Goal: Information Seeking & Learning: Learn about a topic

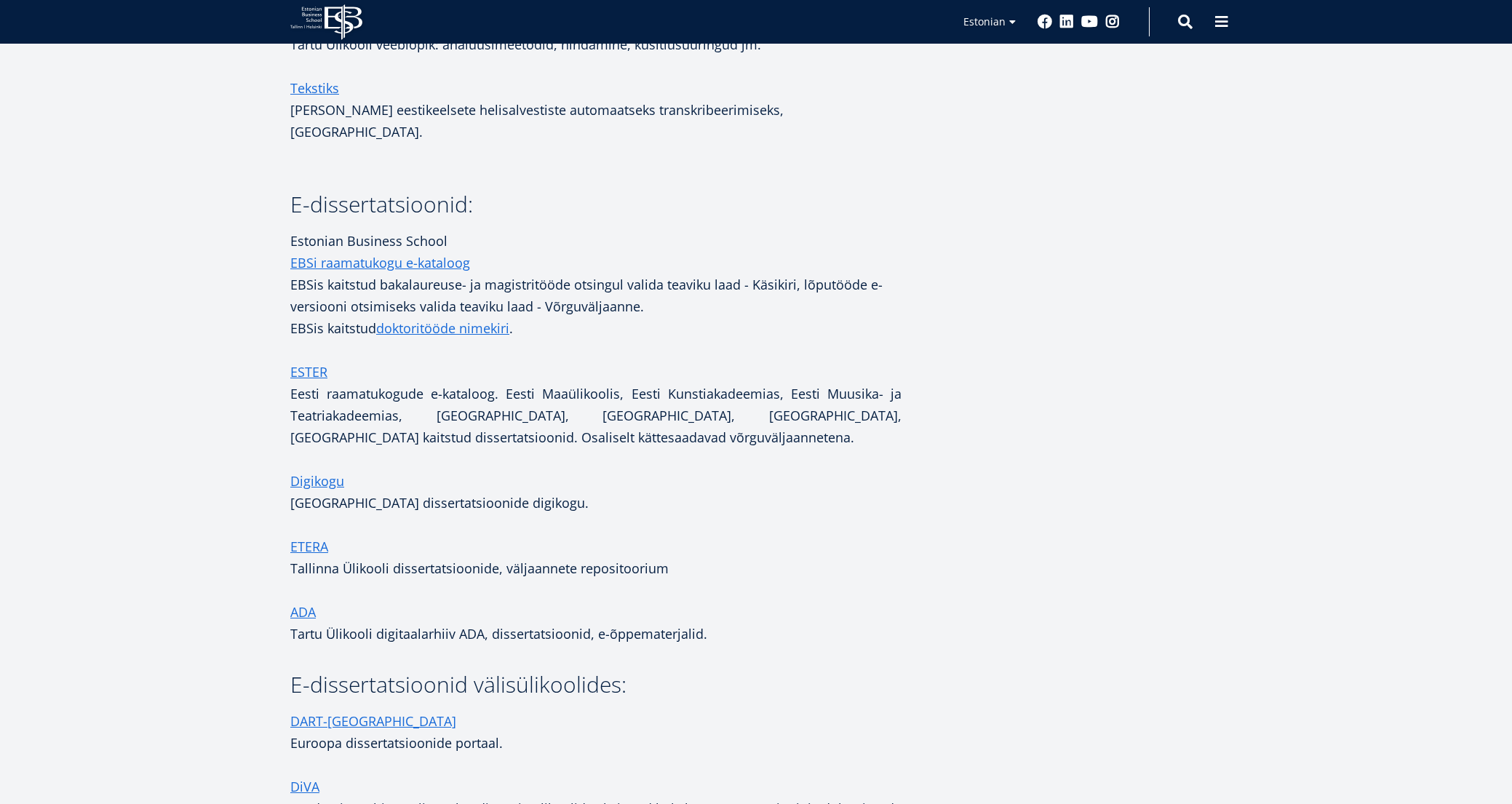
scroll to position [2765, 0]
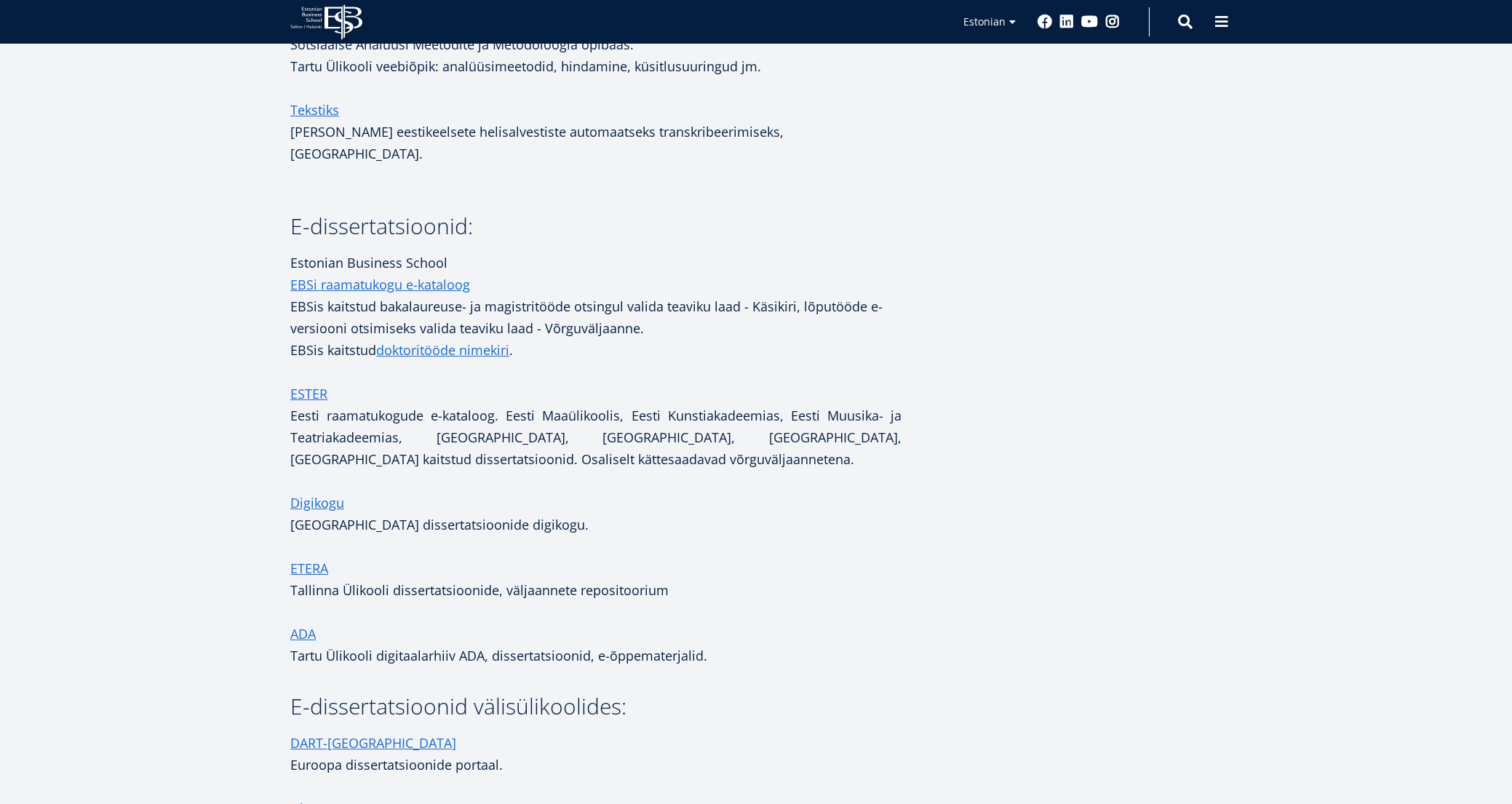
scroll to position [2497, 0]
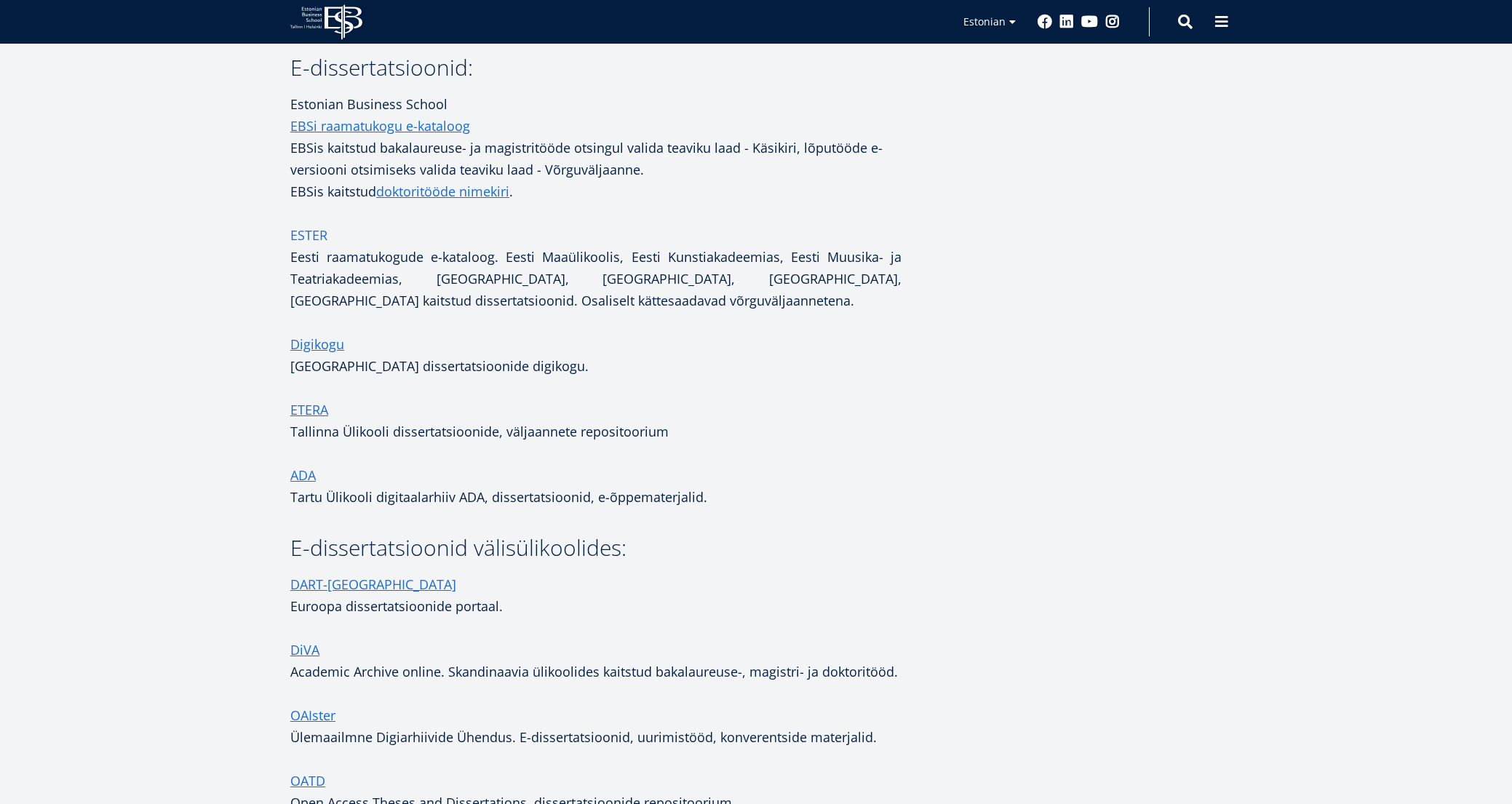
click at [319, 224] on link "ESTER" at bounding box center [309, 235] width 37 height 22
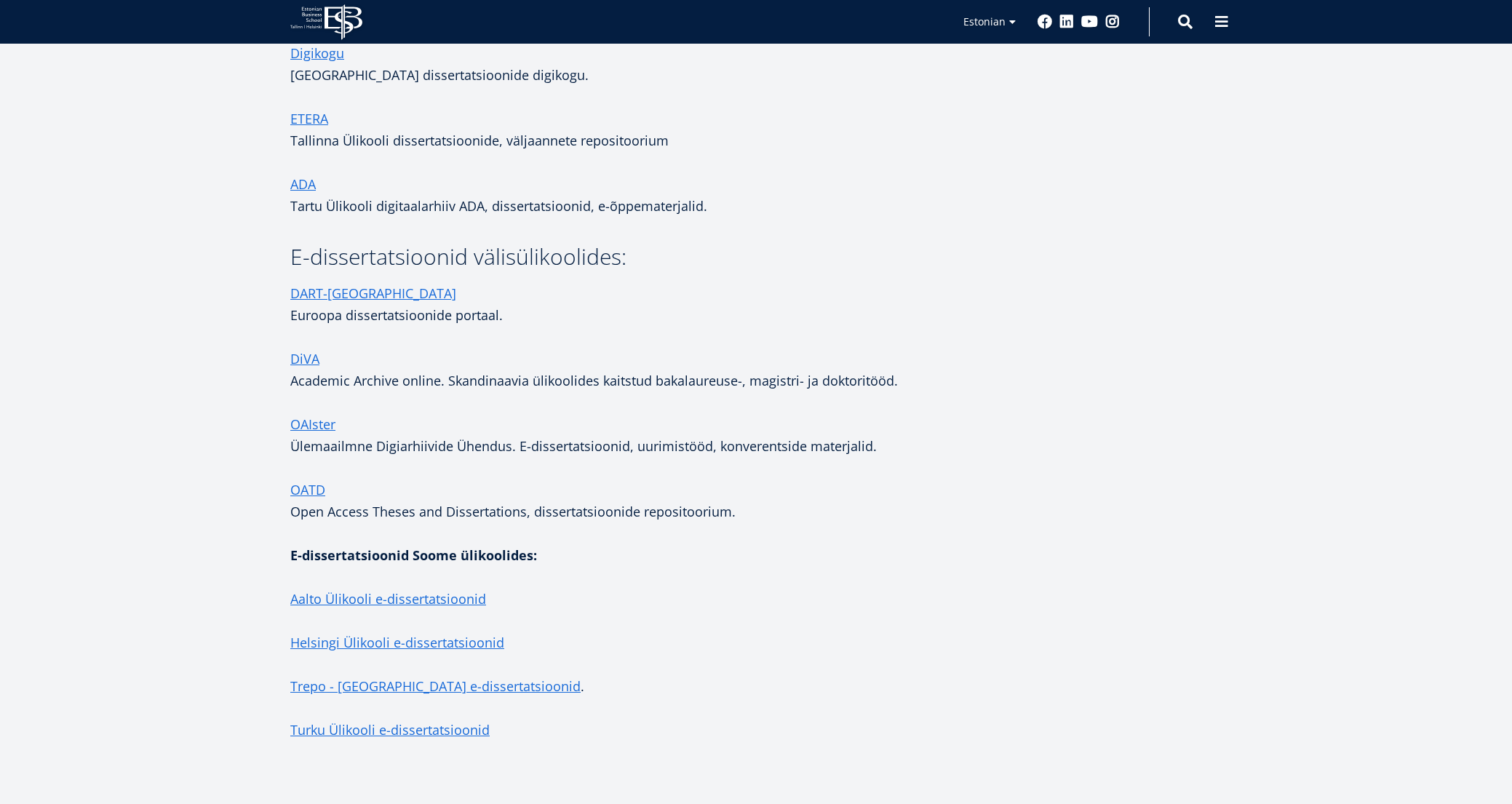
scroll to position [2934, 0]
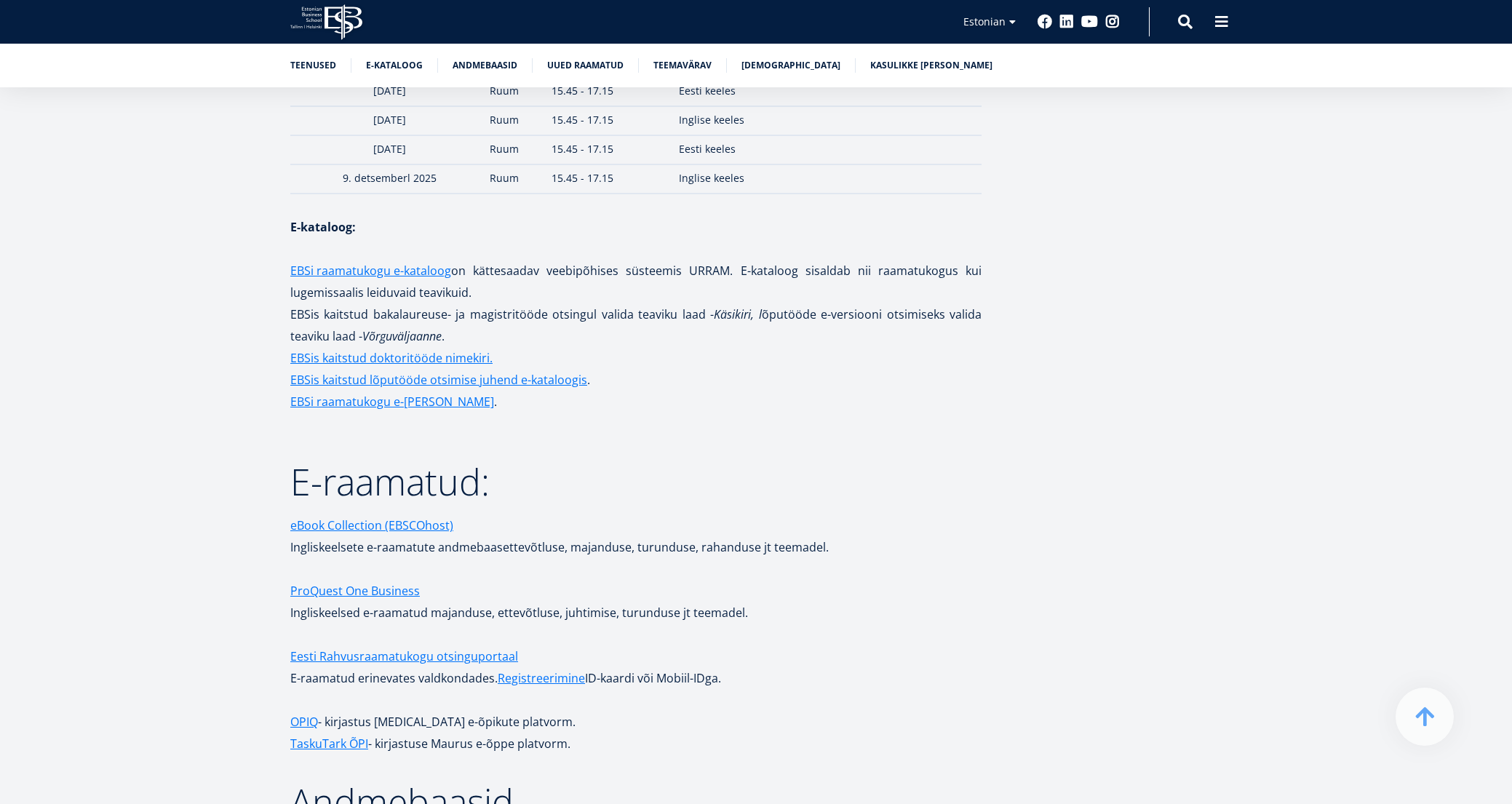
scroll to position [2183, 0]
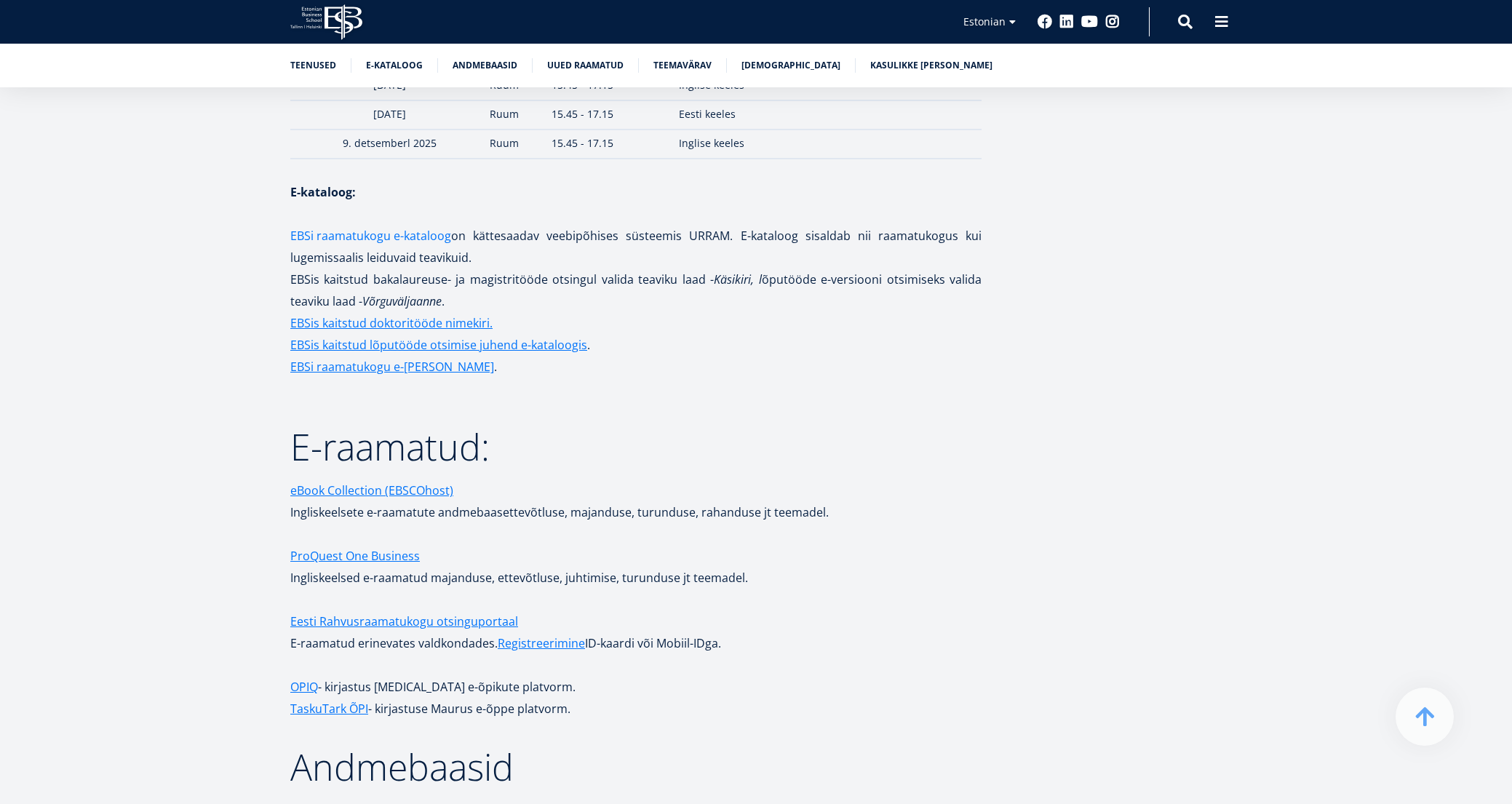
click at [370, 225] on link "EBSi raamatukogu e-kataloog" at bounding box center [371, 236] width 161 height 22
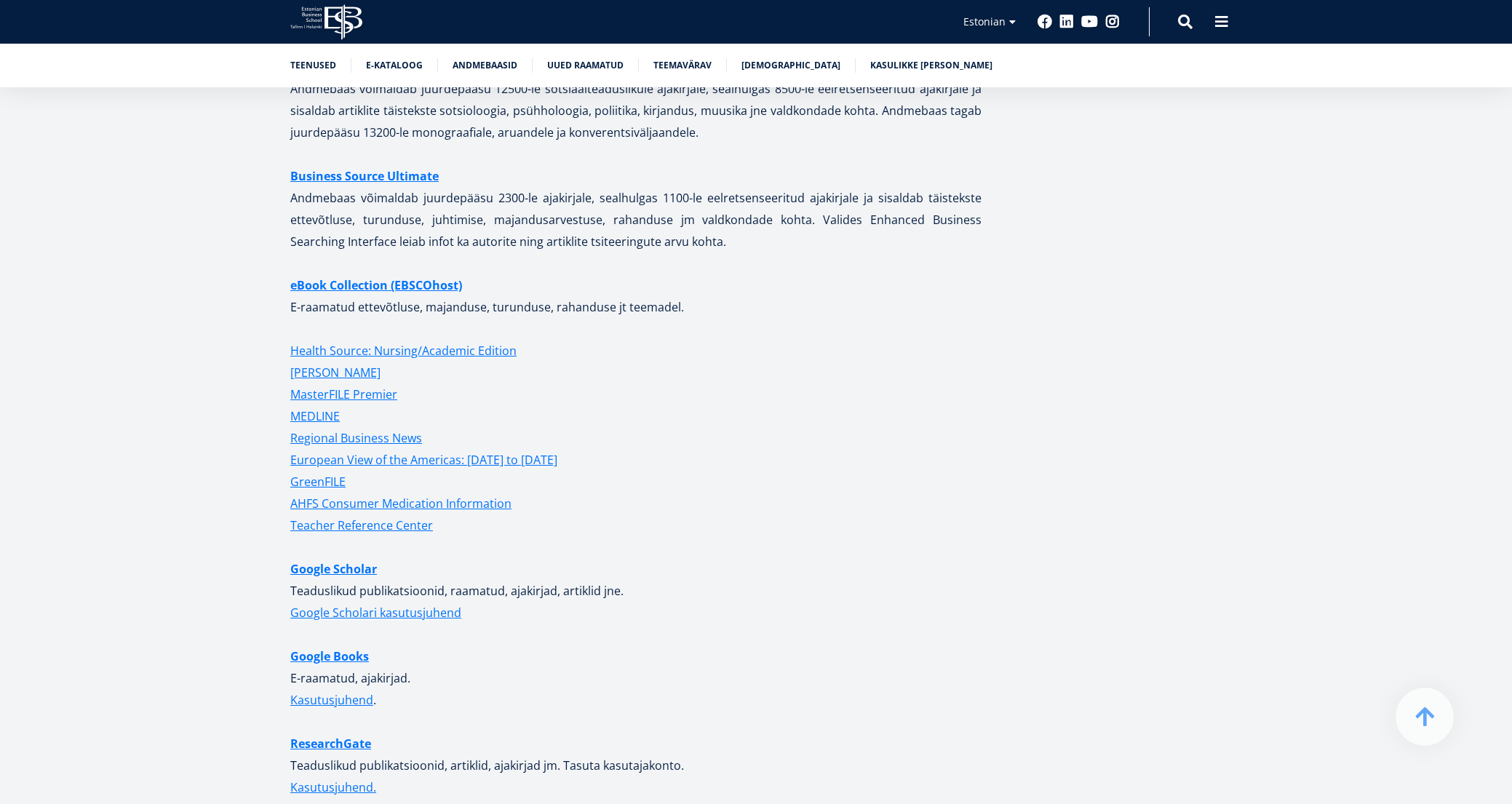
scroll to position [3347, 0]
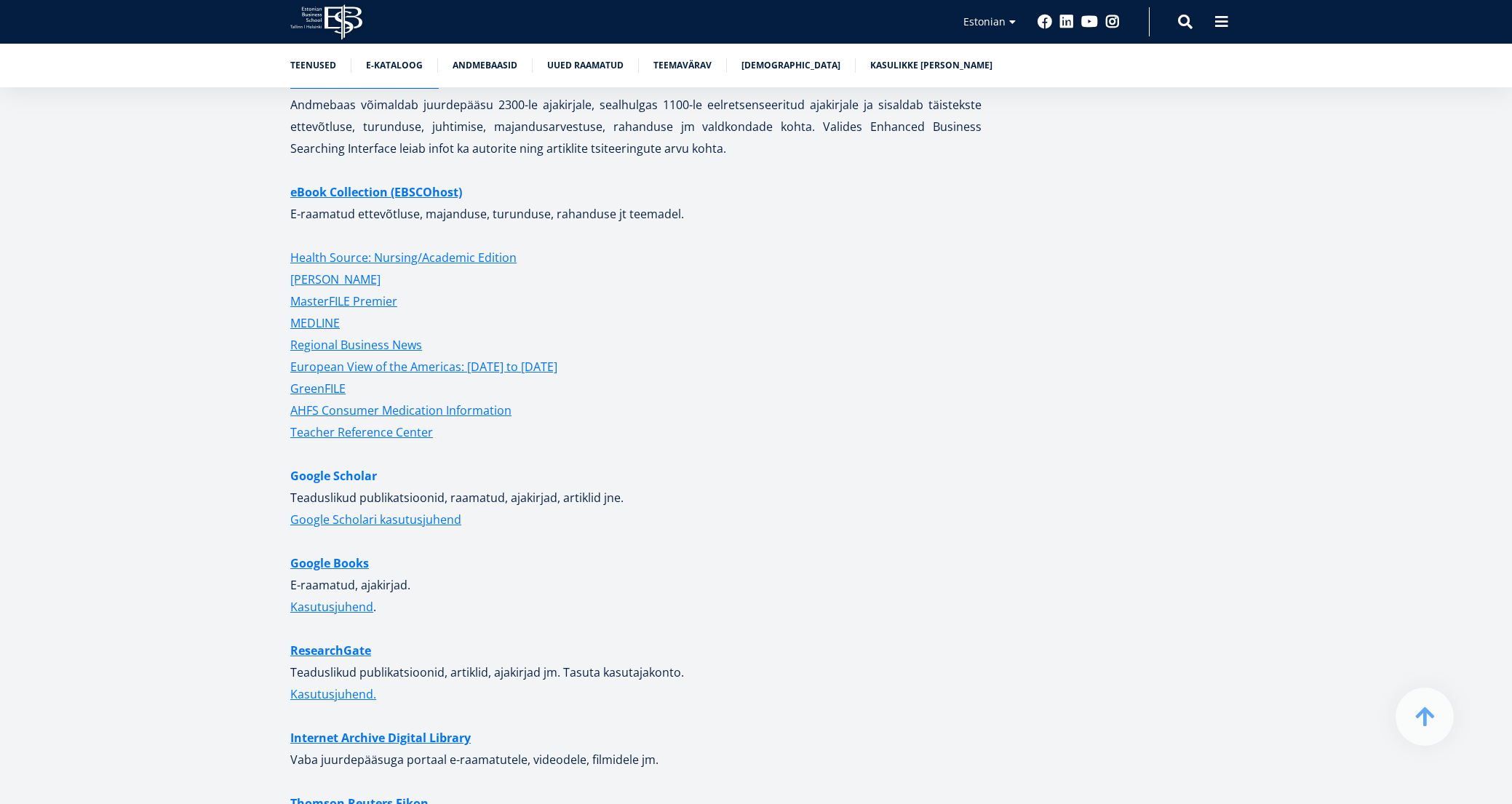
click at [350, 465] on link "Google Scholar" at bounding box center [333, 476] width 86 height 22
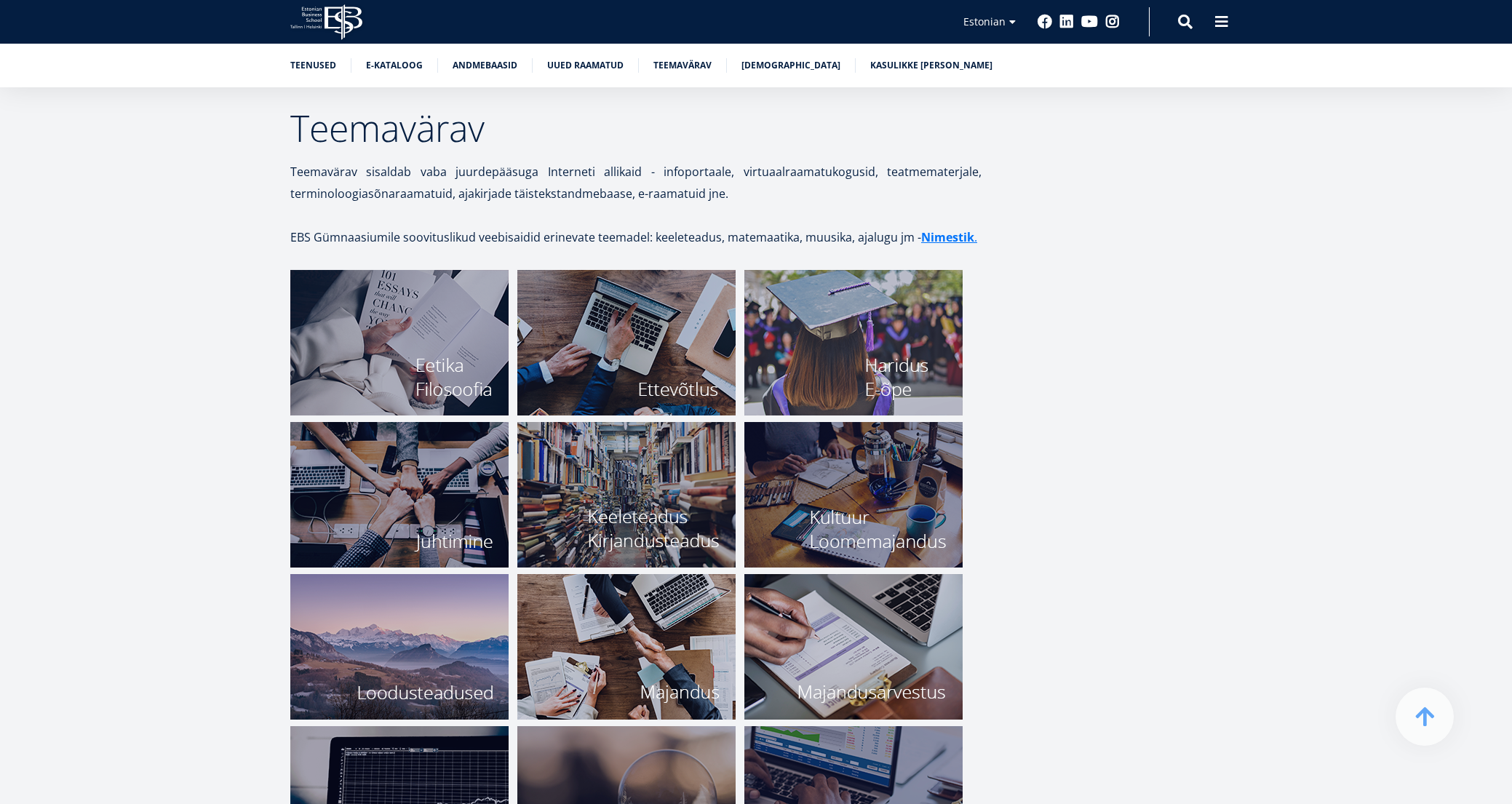
scroll to position [4657, 0]
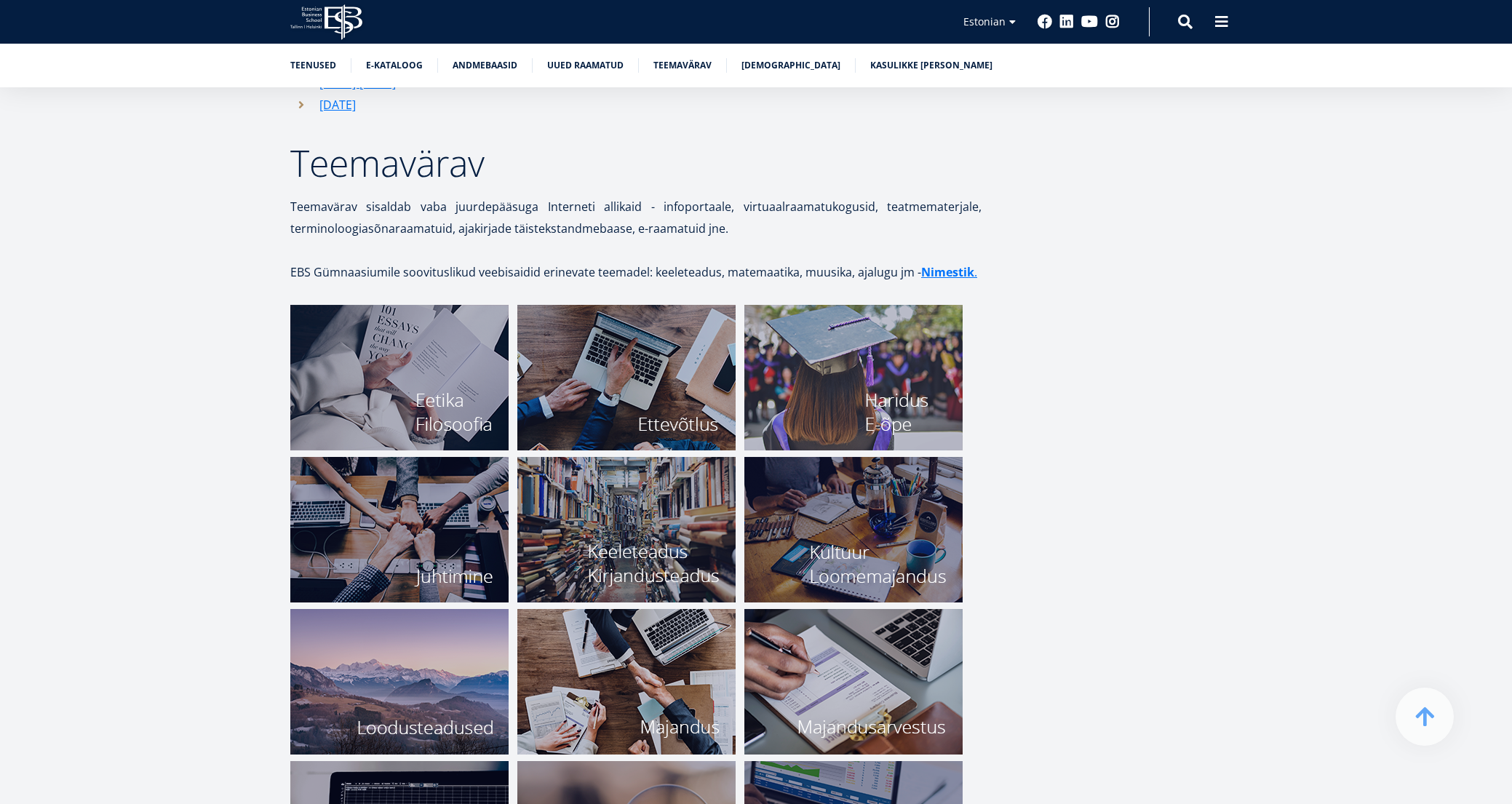
click at [642, 363] on img at bounding box center [626, 377] width 218 height 146
click at [490, 64] on link "Andmebaasid" at bounding box center [484, 64] width 64 height 14
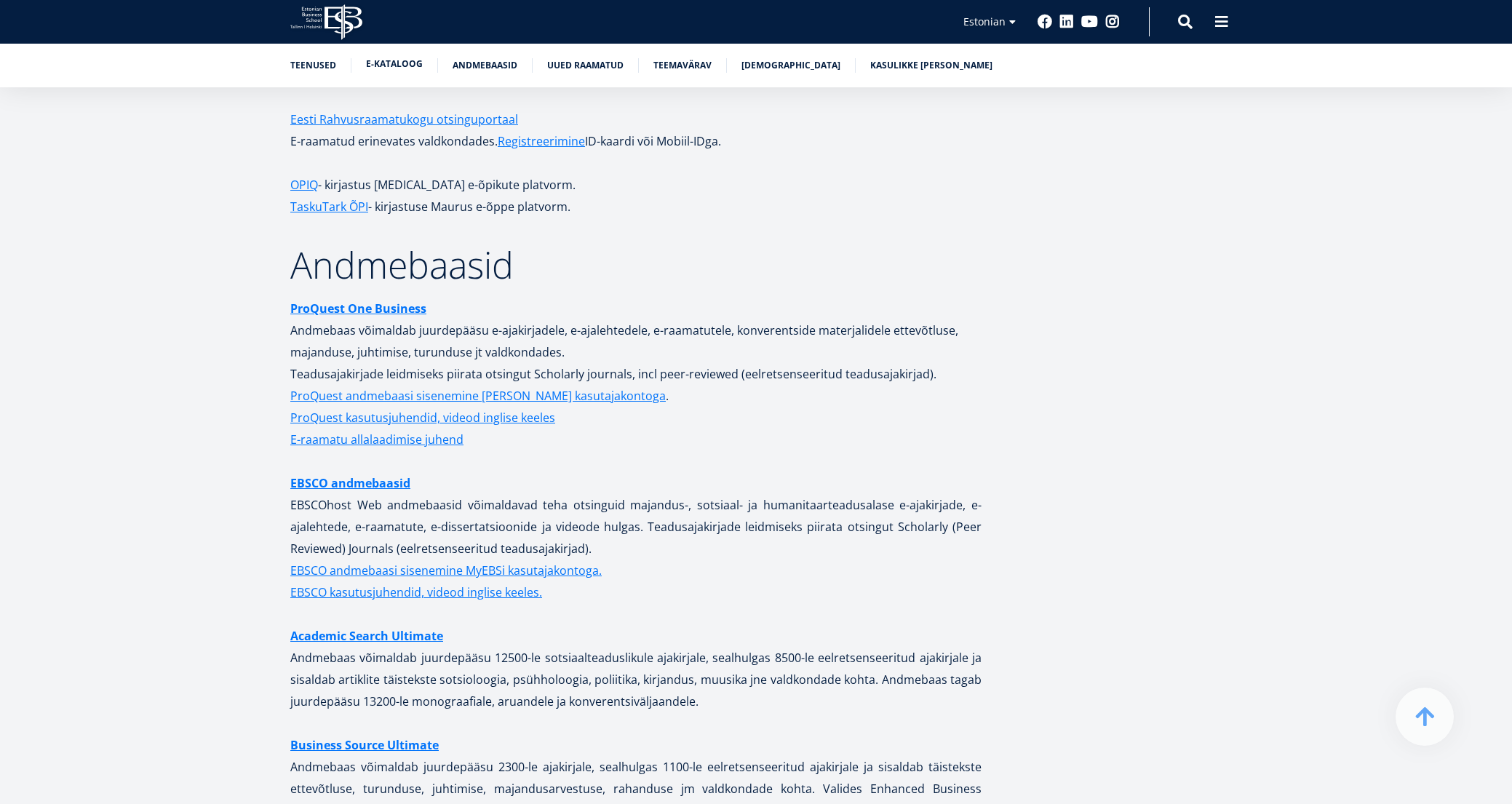
click at [382, 64] on link "E-kataloog" at bounding box center [394, 64] width 57 height 14
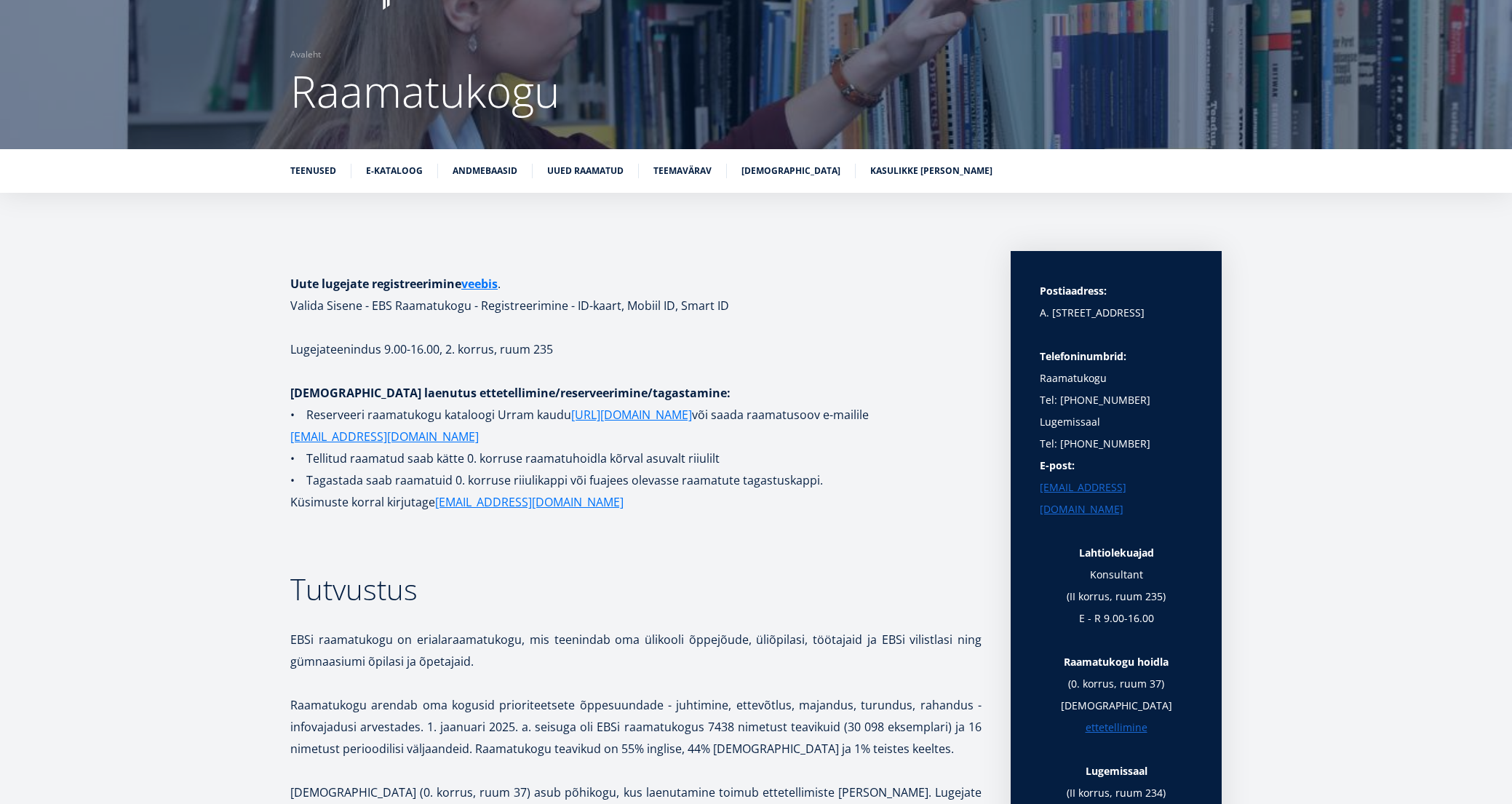
scroll to position [10, 0]
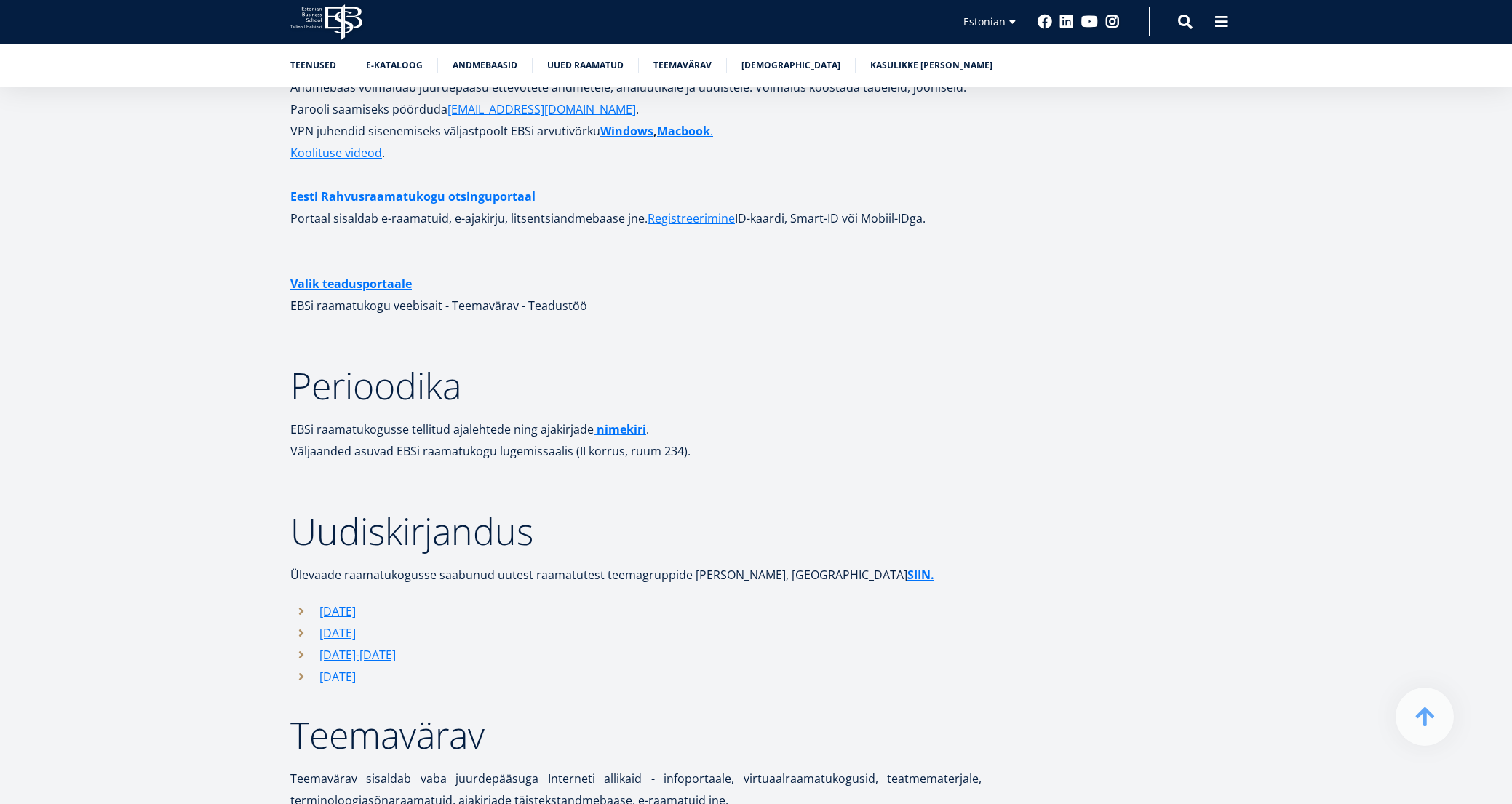
scroll to position [4230, 0]
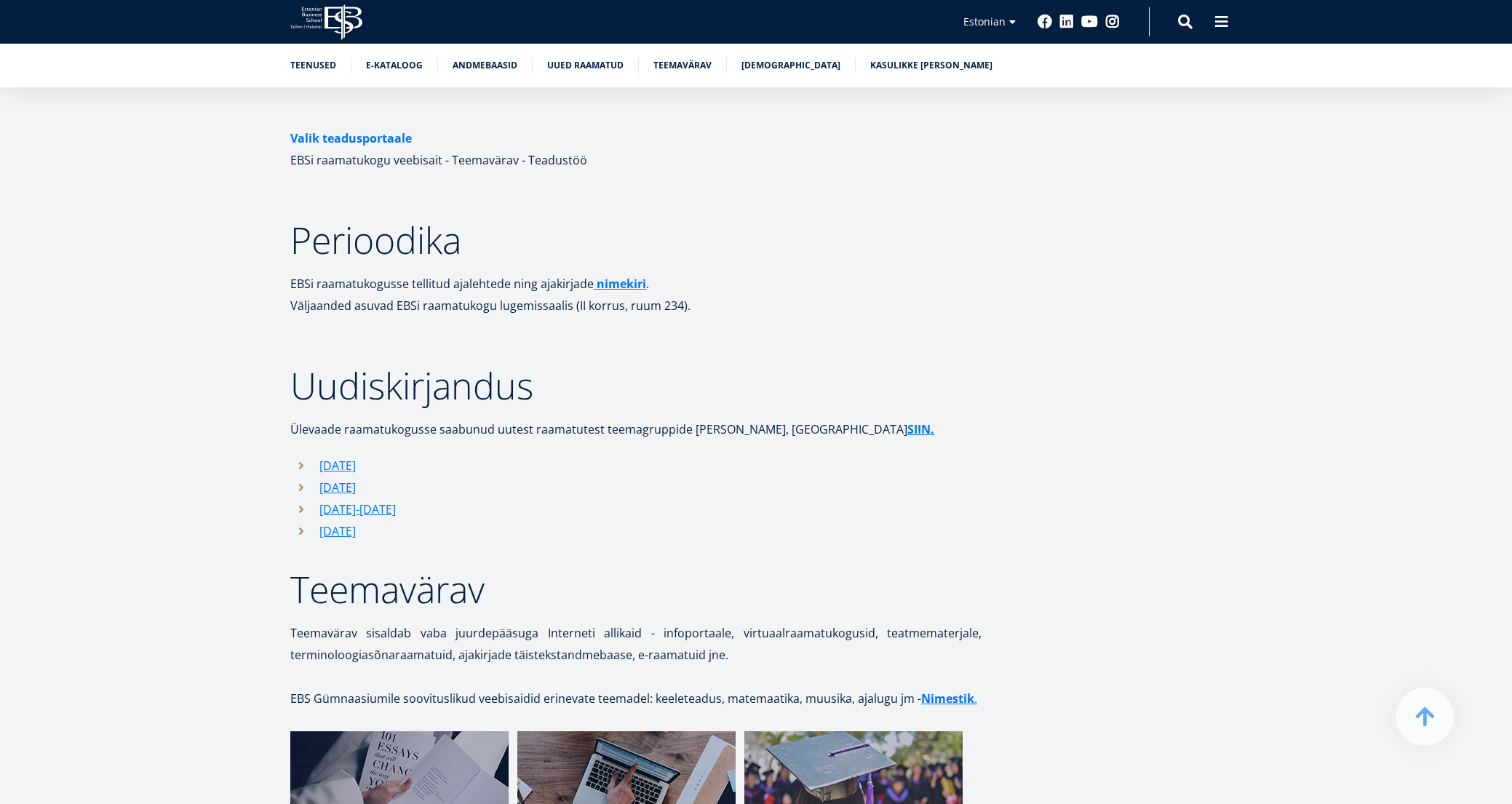
click at [333, 127] on link "Valik teadusportaale" at bounding box center [351, 138] width 121 height 22
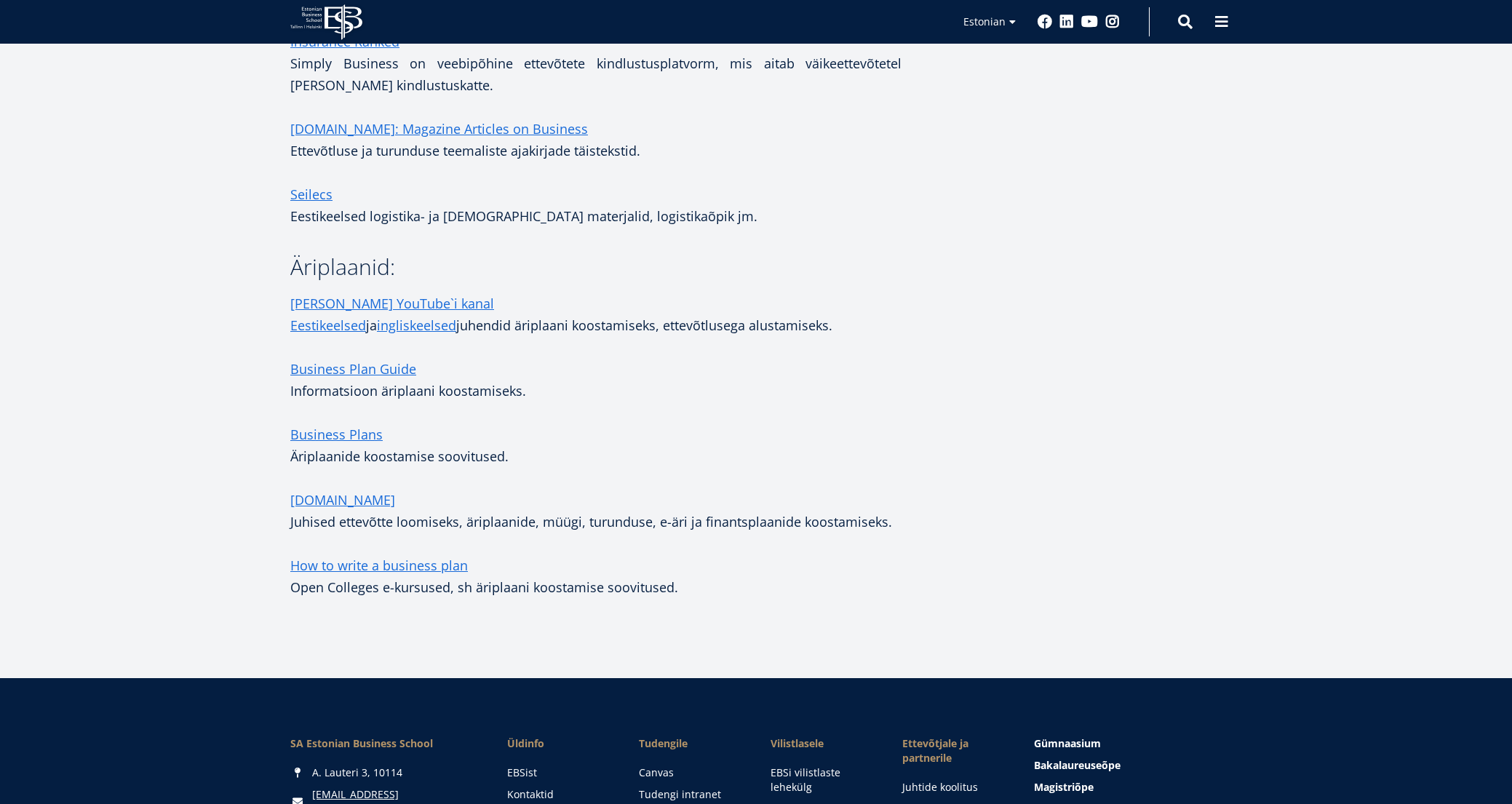
scroll to position [1309, 0]
